Goal: Check status: Check status

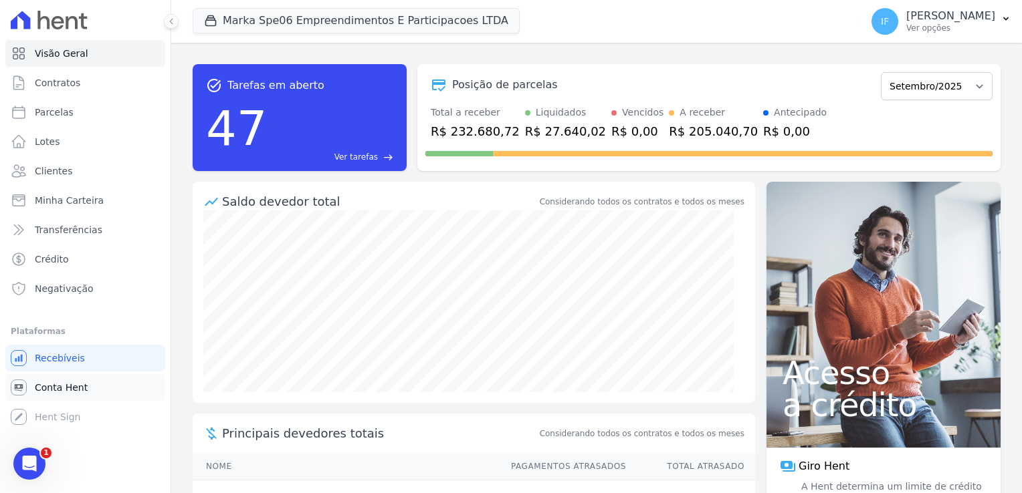
click at [74, 390] on span "Conta Hent" at bounding box center [61, 387] width 53 height 13
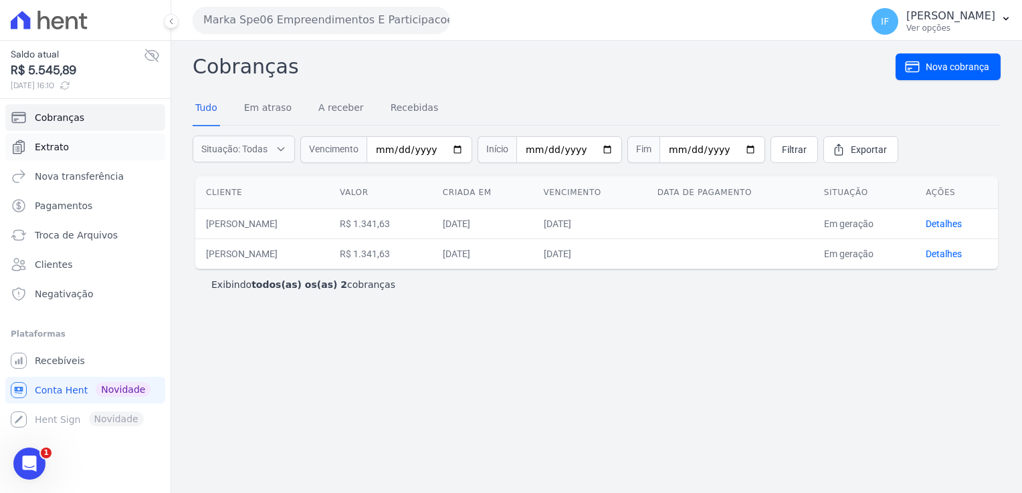
click at [70, 154] on link "Extrato" at bounding box center [85, 147] width 160 height 27
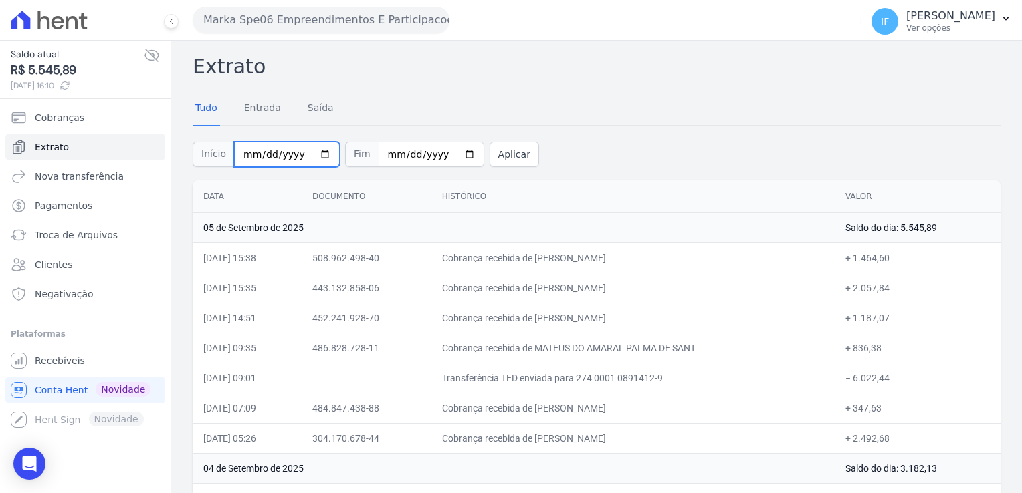
click at [310, 152] on input "2025-09-01" at bounding box center [287, 154] width 106 height 25
type input "[DATE]"
click at [447, 157] on input "2025-09-05" at bounding box center [431, 154] width 106 height 25
type input "[DATE]"
click at [489, 158] on button "Aplicar" at bounding box center [513, 154] width 49 height 25
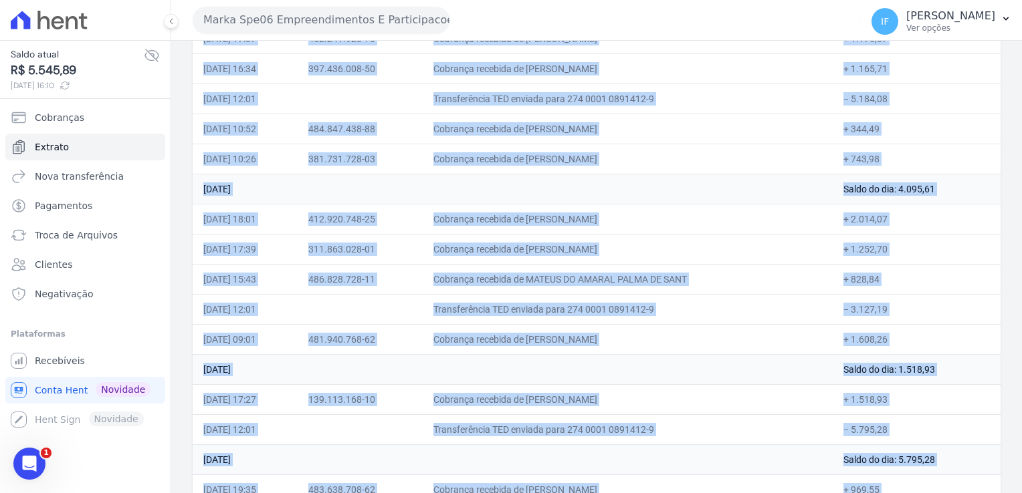
scroll to position [4161, 0]
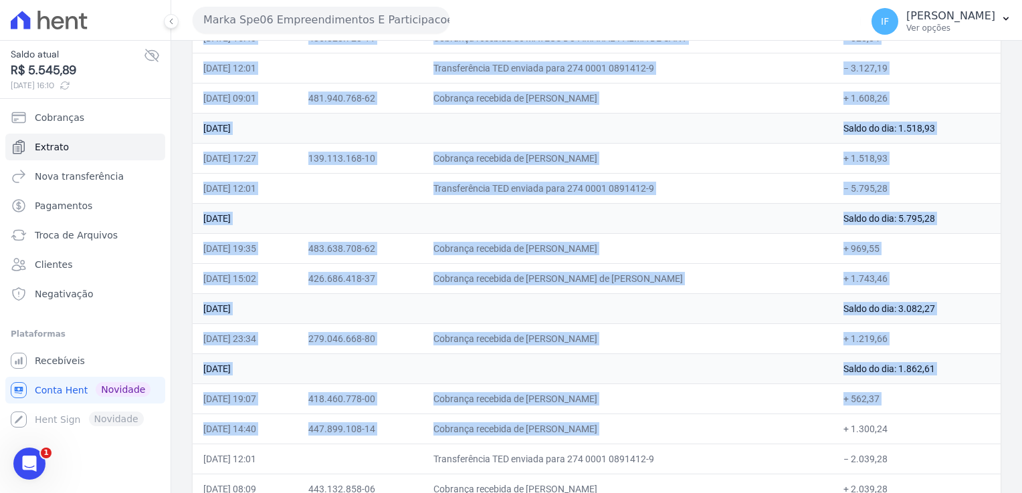
drag, startPoint x: 190, startPoint y: 56, endPoint x: 911, endPoint y: 468, distance: 830.6
drag, startPoint x: 911, startPoint y: 468, endPoint x: 851, endPoint y: 439, distance: 66.7
copy div "Loremip Dolo Sitamet Conse Adipis Eli Seddoei Temp Incididun Utlaboree Dolor 72…"
